Goal: Book appointment/travel/reservation

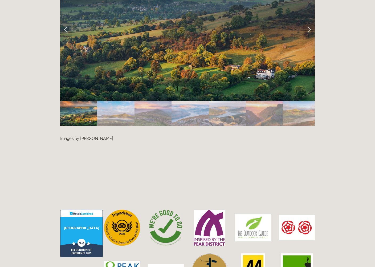
scroll to position [1187, 0]
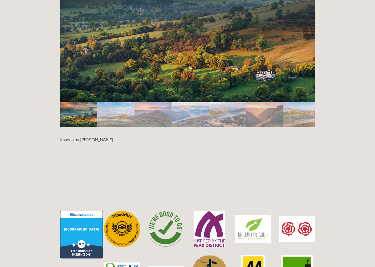
click at [310, 23] on link "Next Slide" at bounding box center [309, 31] width 12 height 16
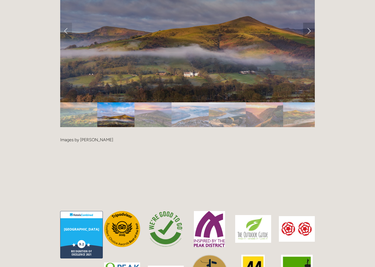
click at [310, 23] on link "Next Slide" at bounding box center [309, 31] width 12 height 16
click at [309, 23] on link "Next Slide" at bounding box center [309, 31] width 12 height 16
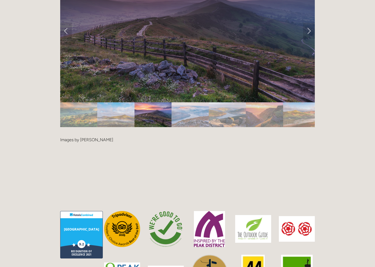
click at [288, 131] on div at bounding box center [187, 131] width 255 height 0
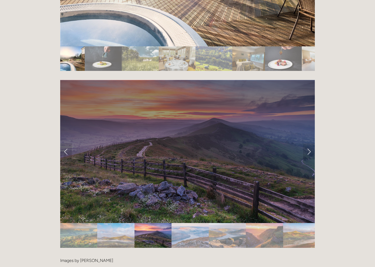
scroll to position [1066, 0]
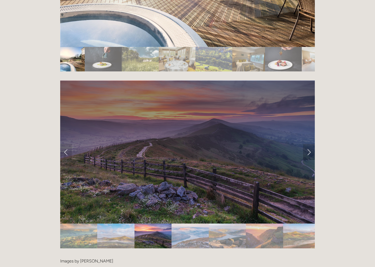
click at [308, 144] on link "Next Slide" at bounding box center [309, 152] width 12 height 16
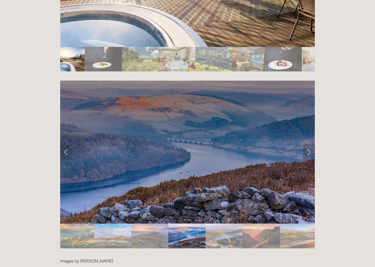
click at [308, 144] on link "Next Slide" at bounding box center [309, 152] width 12 height 16
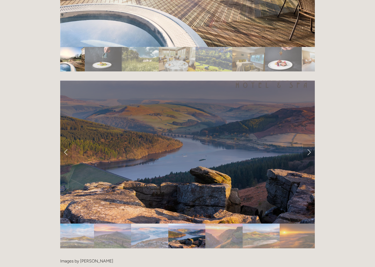
click at [308, 144] on link "Next Slide" at bounding box center [309, 152] width 12 height 16
click at [310, 144] on link "Next Slide" at bounding box center [309, 152] width 12 height 16
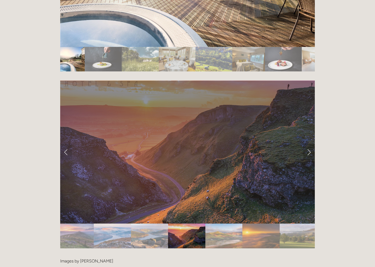
click at [310, 144] on link "Next Slide" at bounding box center [309, 152] width 12 height 16
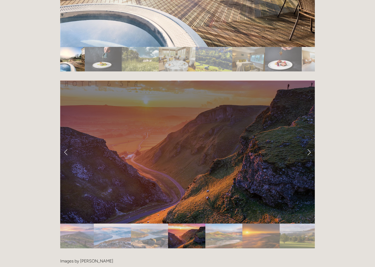
click at [308, 144] on link "Next Slide" at bounding box center [309, 152] width 12 height 16
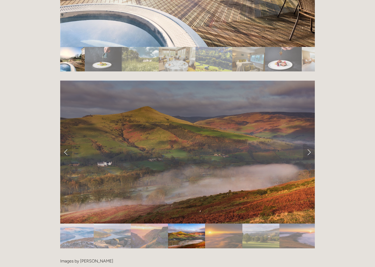
click at [299, 253] on div at bounding box center [187, 253] width 255 height 0
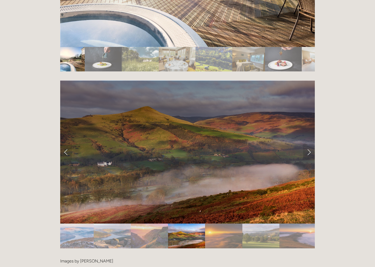
click at [143, 47] on img "Slide 3" at bounding box center [140, 59] width 37 height 25
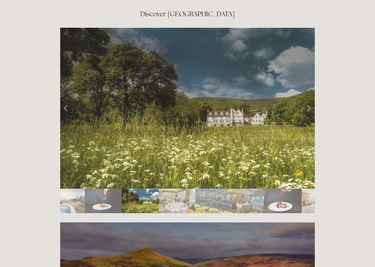
scroll to position [924, 0]
click at [308, 100] on link "Next Slide" at bounding box center [309, 108] width 12 height 16
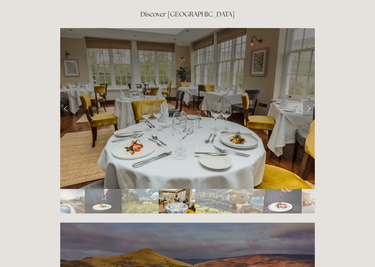
click at [308, 100] on link "Next Slide" at bounding box center [309, 108] width 12 height 16
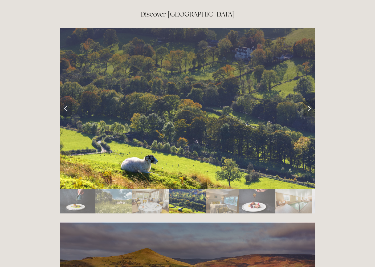
click at [308, 100] on link "Next Slide" at bounding box center [309, 108] width 12 height 16
click at [310, 100] on link "Next Slide" at bounding box center [309, 108] width 12 height 16
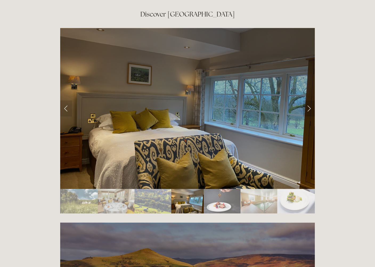
click at [310, 100] on link "Next Slide" at bounding box center [309, 108] width 12 height 16
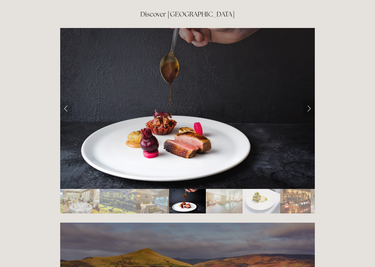
click at [310, 100] on link "Next Slide" at bounding box center [309, 108] width 12 height 16
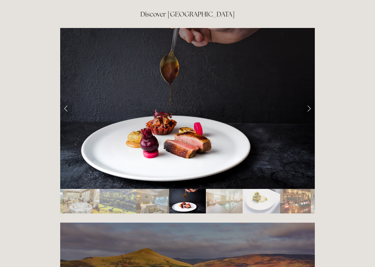
click at [310, 100] on link "Next Slide" at bounding box center [309, 108] width 12 height 16
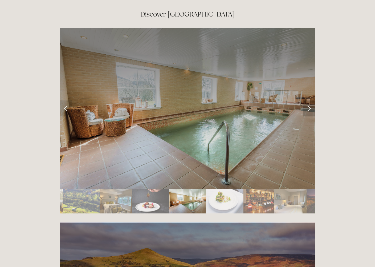
click at [309, 100] on link "Next Slide" at bounding box center [309, 108] width 12 height 16
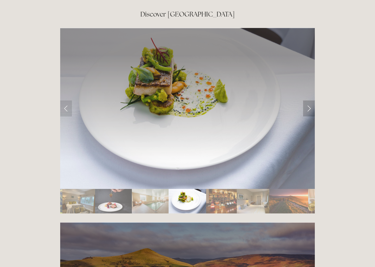
click at [309, 100] on link "Next Slide" at bounding box center [309, 108] width 12 height 16
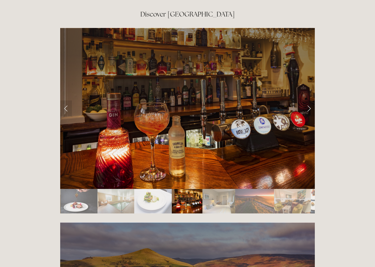
click at [309, 100] on link "Next Slide" at bounding box center [309, 108] width 12 height 16
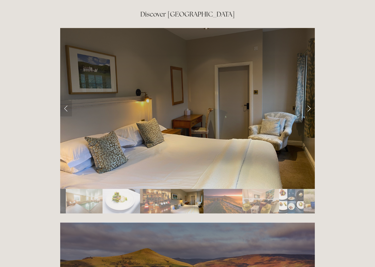
click at [309, 100] on link "Next Slide" at bounding box center [309, 108] width 12 height 16
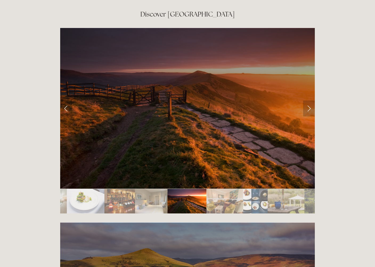
click at [309, 100] on link "Next Slide" at bounding box center [309, 108] width 12 height 16
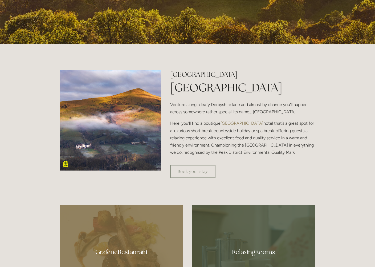
scroll to position [0, 0]
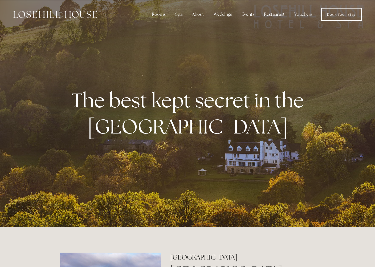
drag, startPoint x: 284, startPoint y: 60, endPoint x: 287, endPoint y: 44, distance: 15.9
click at [287, 44] on div at bounding box center [187, 113] width 375 height 227
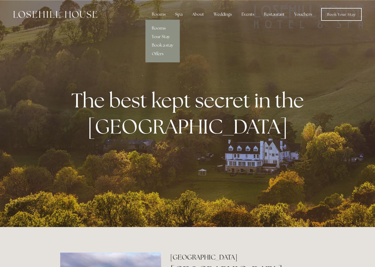
click at [157, 30] on link "Rooms" at bounding box center [163, 28] width 34 height 9
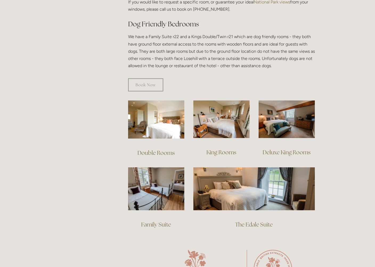
scroll to position [292, 0]
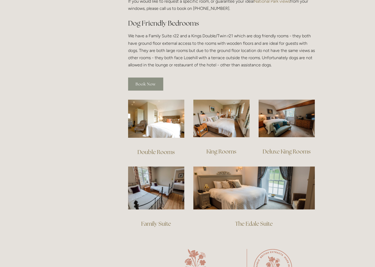
click at [144, 78] on link "Book Now" at bounding box center [145, 84] width 35 height 13
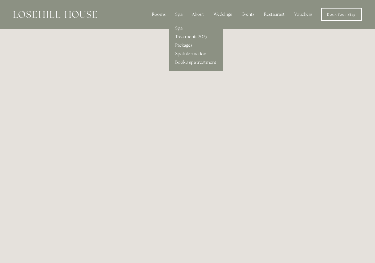
click at [182, 30] on link "Spa" at bounding box center [196, 28] width 54 height 9
